Goal: Understand process/instructions

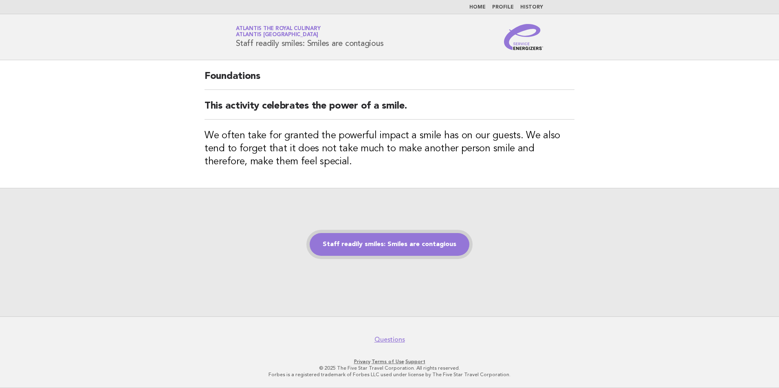
click at [393, 252] on link "Staff readily smiles: Smiles are contagious" at bounding box center [389, 244] width 160 height 23
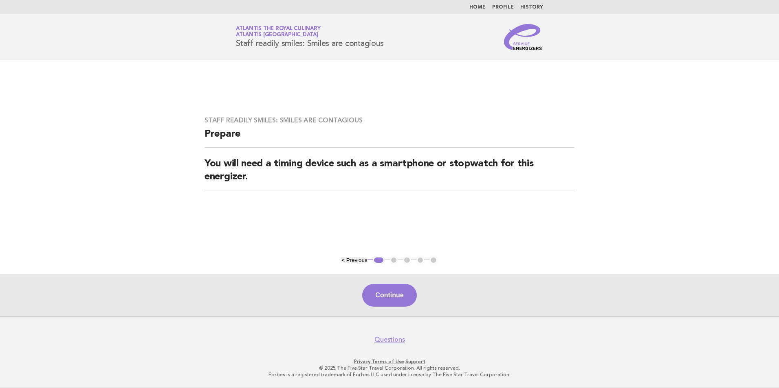
click at [358, 261] on button "< Previous" at bounding box center [354, 260] width 26 height 6
click at [352, 259] on button "< Previous" at bounding box center [354, 260] width 26 height 6
click at [388, 292] on button "Continue" at bounding box center [389, 295] width 54 height 23
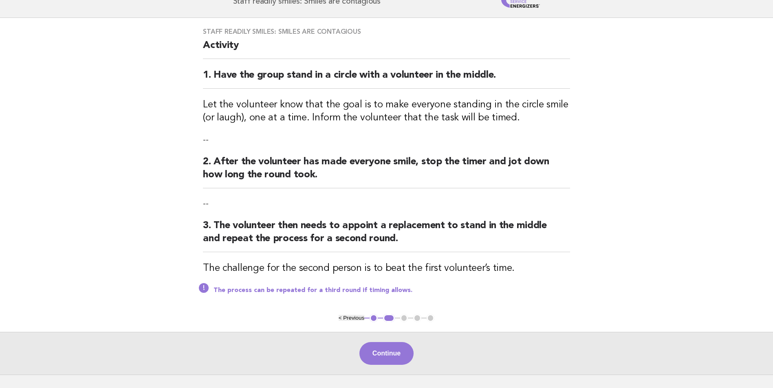
scroll to position [100, 0]
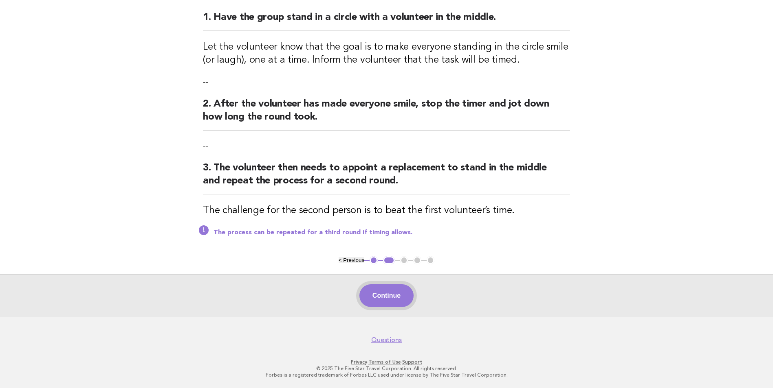
click at [385, 296] on button "Continue" at bounding box center [386, 296] width 54 height 23
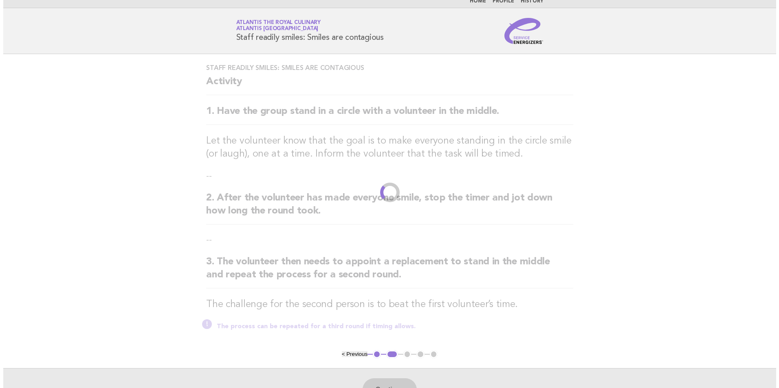
scroll to position [0, 0]
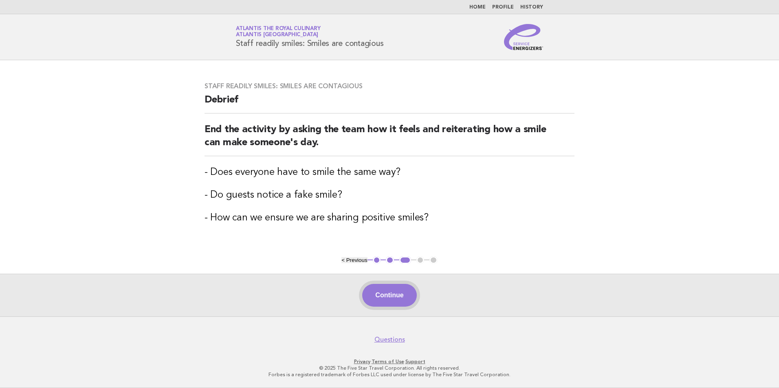
click at [401, 289] on button "Continue" at bounding box center [389, 295] width 54 height 23
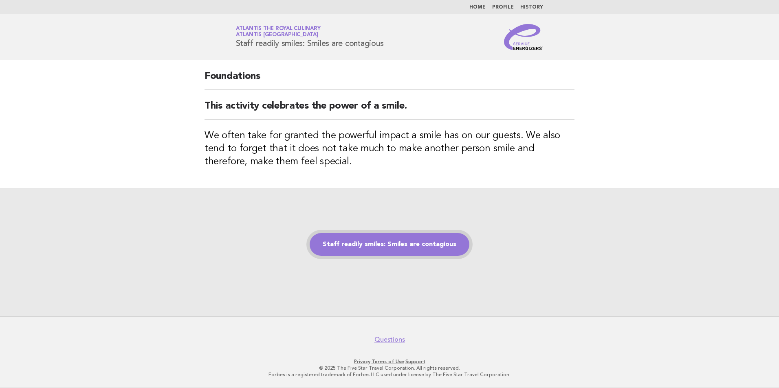
click at [371, 250] on link "Staff readily smiles: Smiles are contagious" at bounding box center [389, 244] width 160 height 23
